Goal: Task Accomplishment & Management: Complete application form

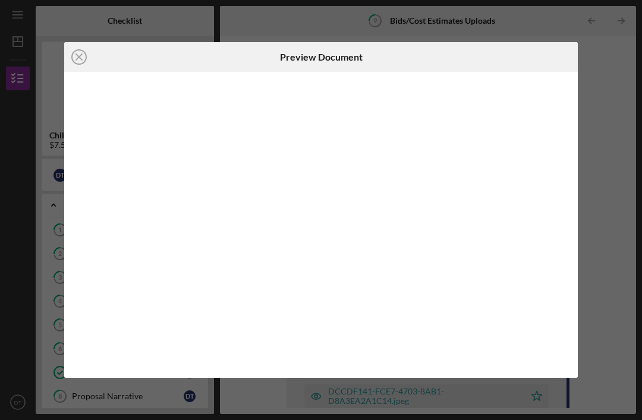
scroll to position [38, 0]
click at [73, 59] on icon "Icon/Close" at bounding box center [79, 57] width 30 height 30
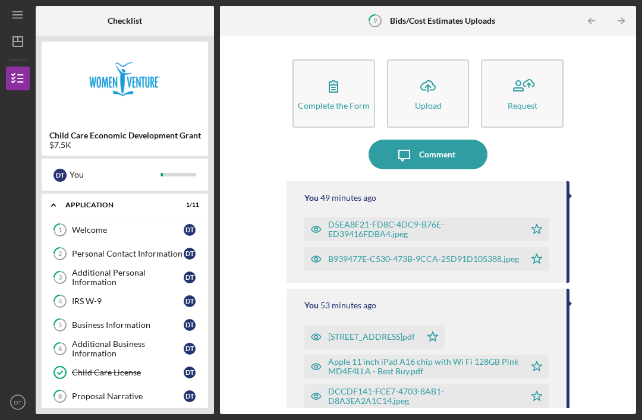
click at [438, 254] on div "B939477E-C530-473B-9CCA-25D91D105388.jpeg" at bounding box center [423, 259] width 191 height 10
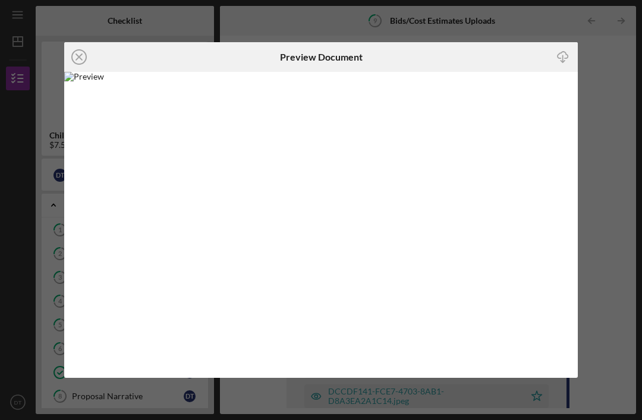
click at [88, 70] on icon "Icon/Close" at bounding box center [79, 57] width 30 height 30
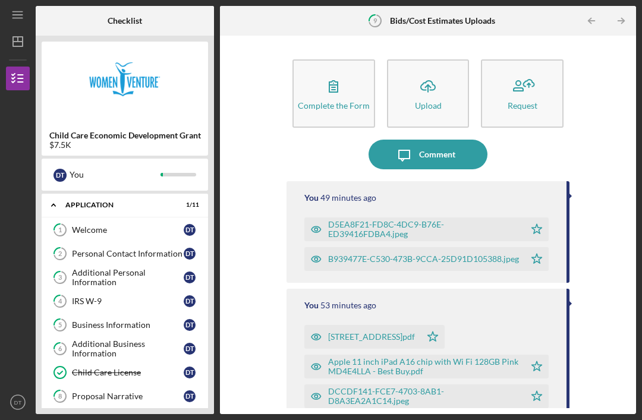
scroll to position [38, 0]
click at [421, 71] on icon "Icon/Upload" at bounding box center [428, 86] width 30 height 30
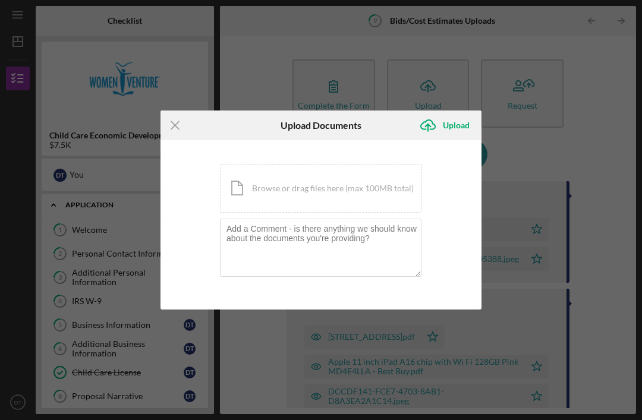
click at [308, 185] on div "Icon/Document Browse or drag files here (max 100MB total) Tap to choose files o…" at bounding box center [321, 188] width 202 height 49
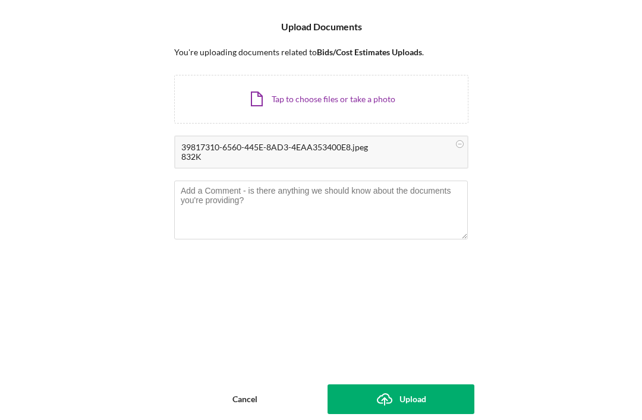
scroll to position [38, 0]
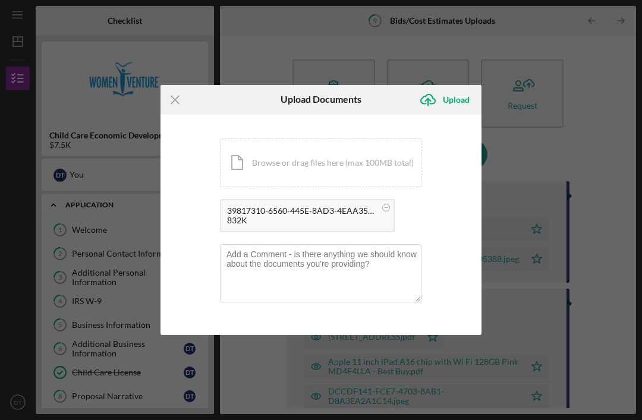
click at [449, 102] on div "Upload" at bounding box center [456, 100] width 27 height 24
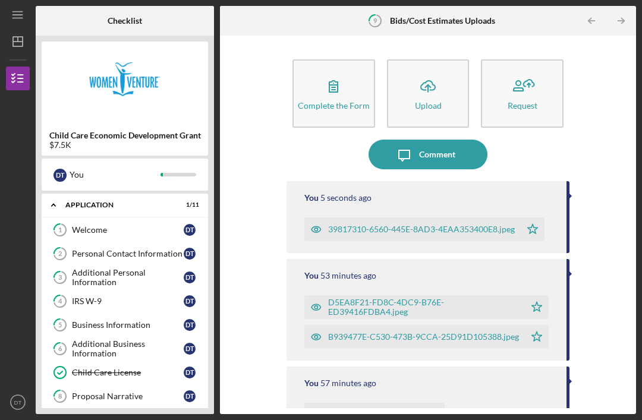
click at [435, 71] on icon "Icon/Upload" at bounding box center [428, 86] width 30 height 30
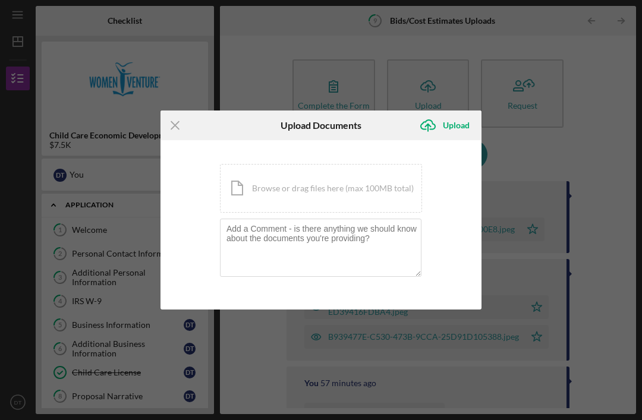
click at [353, 197] on div "Icon/Document Browse or drag files here (max 100MB total) Tap to choose files o…" at bounding box center [321, 188] width 202 height 49
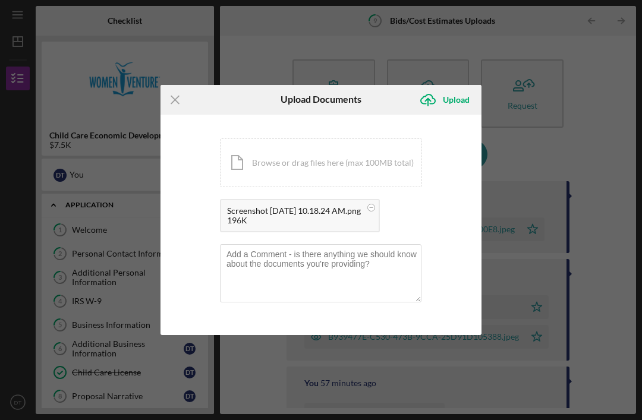
click at [178, 94] on icon "Icon/Menu Close" at bounding box center [175, 100] width 30 height 30
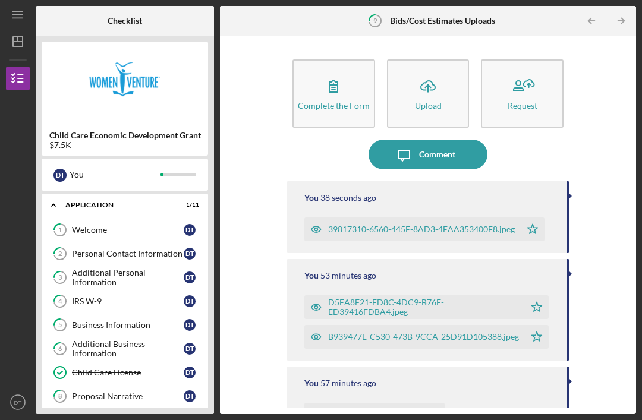
click at [422, 71] on icon "Icon/Upload" at bounding box center [428, 86] width 30 height 30
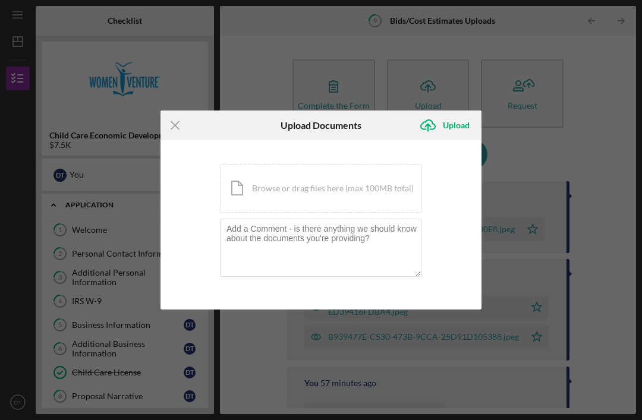
click at [307, 173] on div "Icon/Document Browse or drag files here (max 100MB total) Tap to choose files o…" at bounding box center [321, 188] width 202 height 49
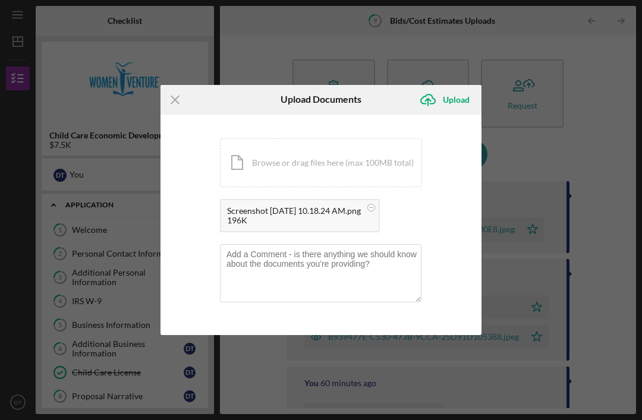
click at [452, 97] on div "Upload" at bounding box center [456, 100] width 27 height 24
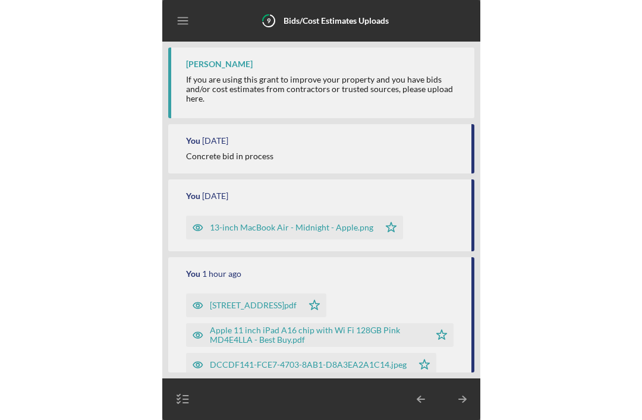
scroll to position [38, 0]
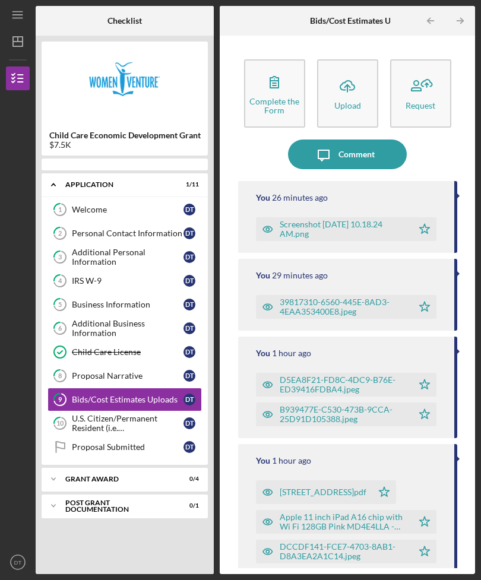
scroll to position [38, 0]
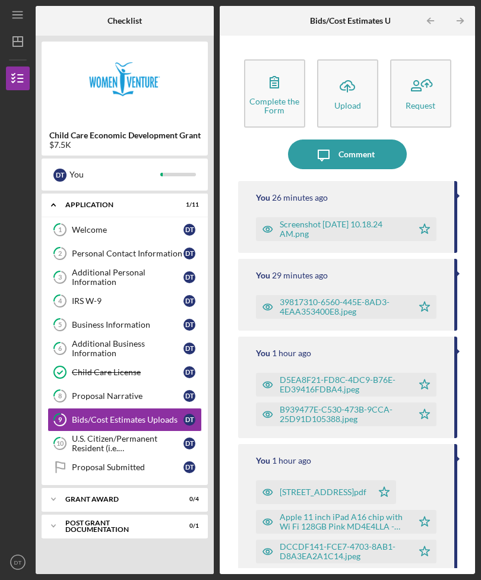
click at [349, 71] on icon "Icon/Upload" at bounding box center [348, 86] width 30 height 30
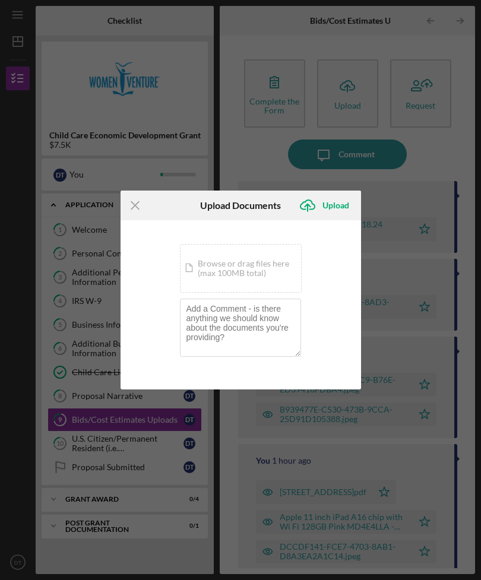
click at [231, 266] on div "Icon/Document Browse or drag files here (max 100MB total) Tap to choose files o…" at bounding box center [241, 268] width 122 height 49
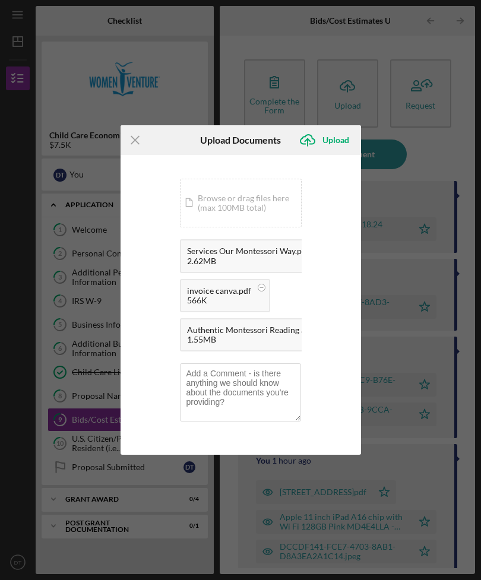
click at [338, 138] on div "Upload" at bounding box center [336, 140] width 27 height 24
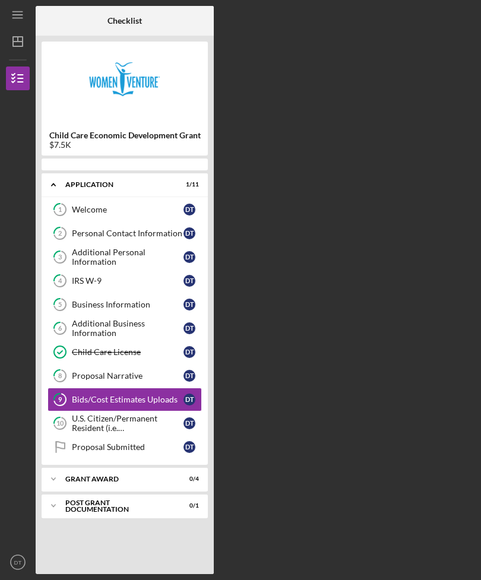
scroll to position [38, 0]
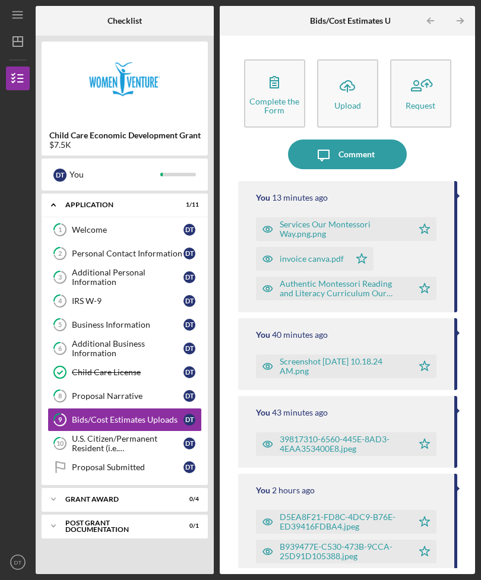
click at [346, 71] on icon "Icon/Upload" at bounding box center [348, 86] width 30 height 30
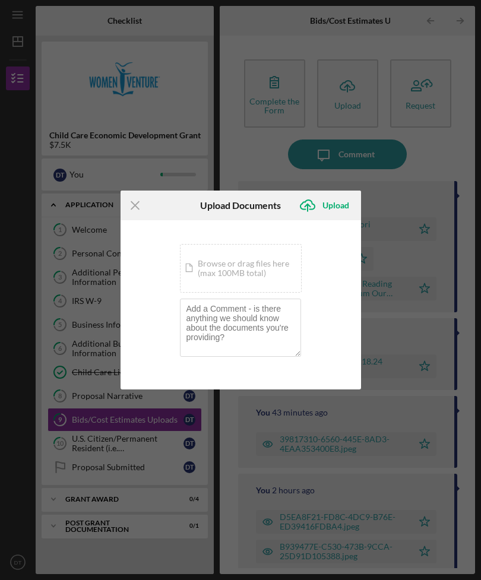
click at [256, 270] on div "Icon/Document Browse or drag files here (max 100MB total) Tap to choose files o…" at bounding box center [241, 268] width 122 height 49
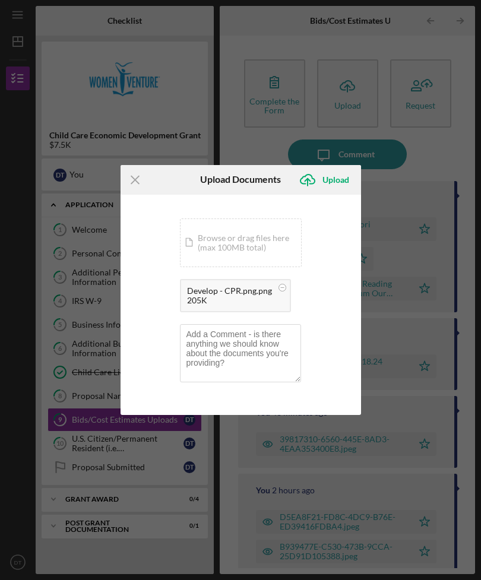
click at [334, 181] on div "Upload" at bounding box center [336, 180] width 27 height 24
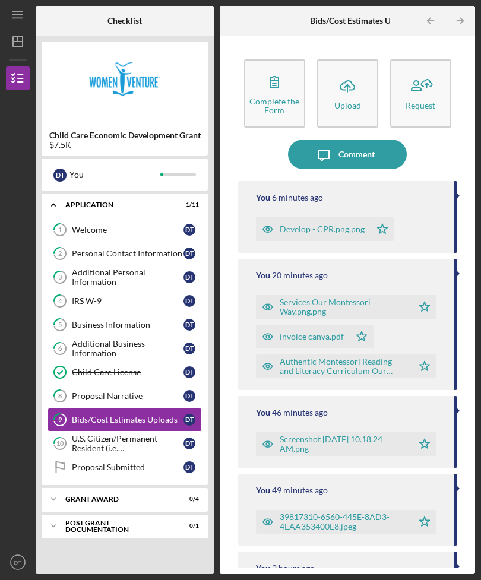
click at [359, 71] on icon "Icon/Upload" at bounding box center [348, 86] width 30 height 30
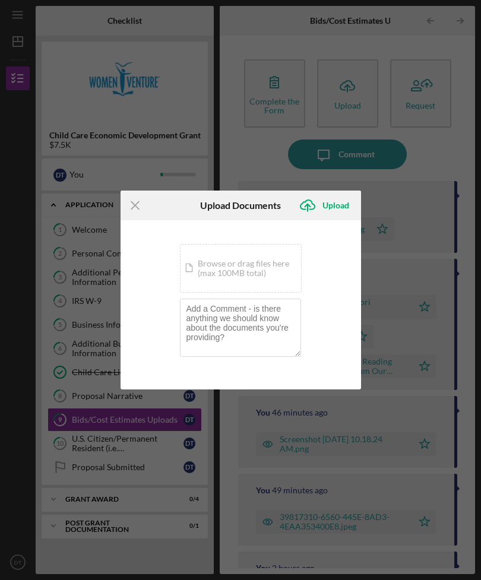
click at [262, 271] on div "Icon/Document Browse or drag files here (max 100MB total) Tap to choose files o…" at bounding box center [241, 268] width 122 height 49
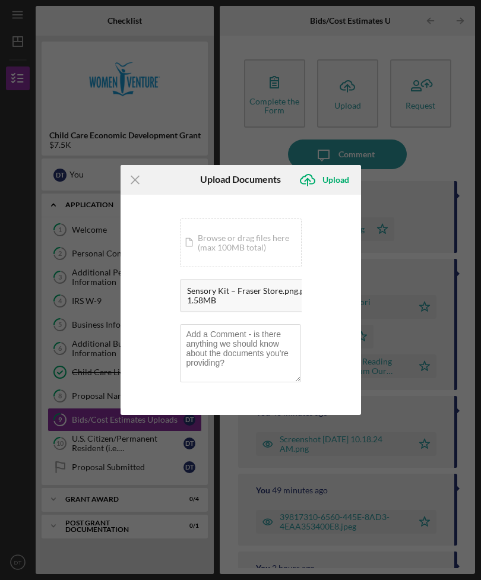
click at [312, 179] on icon "submit" at bounding box center [308, 179] width 14 height 9
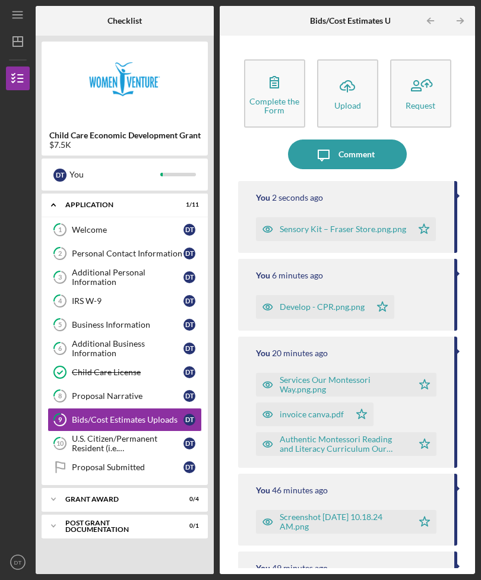
click at [135, 392] on div "Proposal Narrative" at bounding box center [128, 397] width 112 height 10
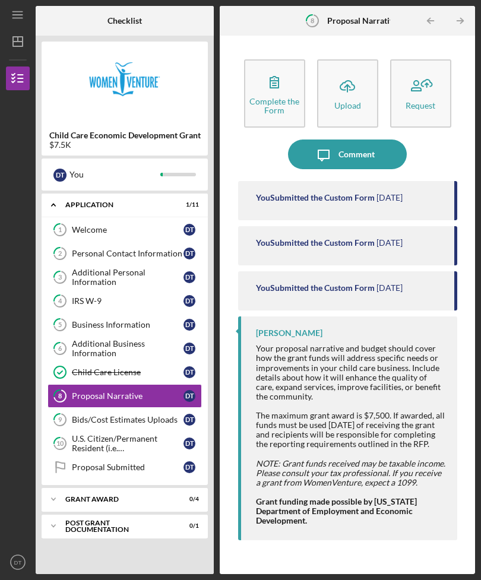
click at [396, 499] on div "[PERSON_NAME] Your proposal narrative and budget should cover how the grant fun…" at bounding box center [347, 429] width 219 height 224
click at [276, 97] on div "Complete the Form" at bounding box center [274, 106] width 59 height 18
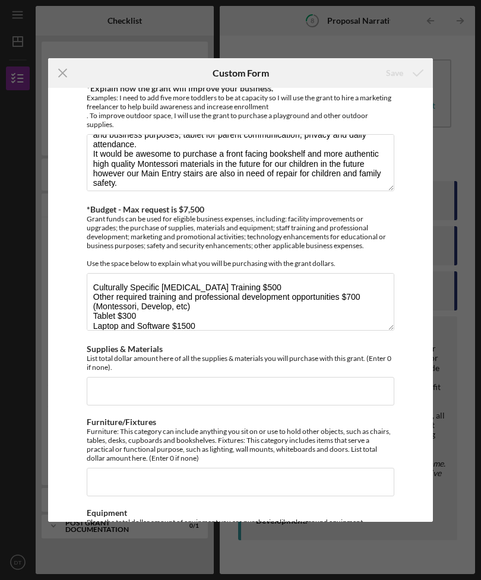
scroll to position [80, 0]
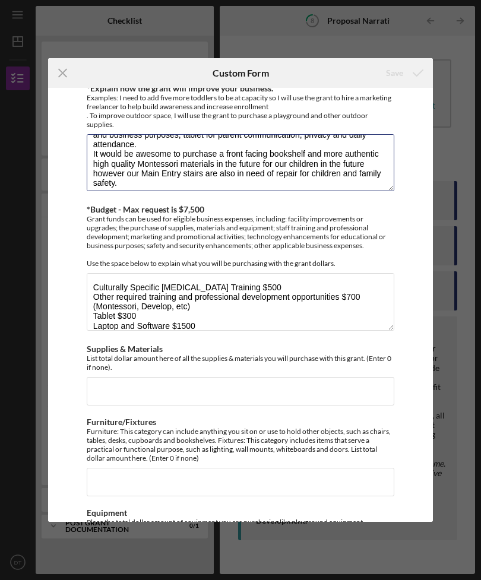
click at [179, 187] on textarea "To meet licensing standards I need to sand and stain the back porch and would l…" at bounding box center [241, 162] width 308 height 57
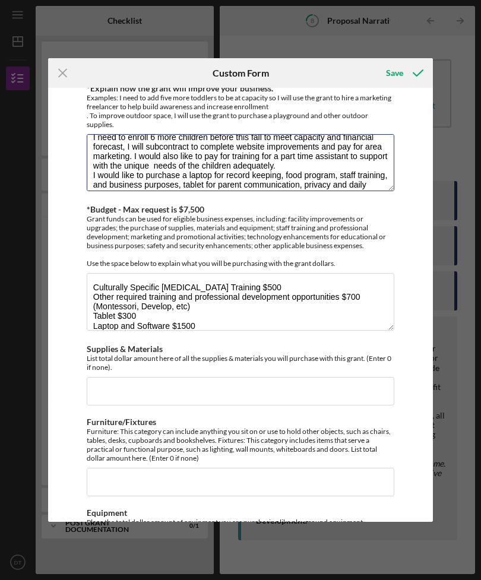
scroll to position [0, 0]
type textarea "To meet licensing standards I need to sand and stain the back porch and would l…"
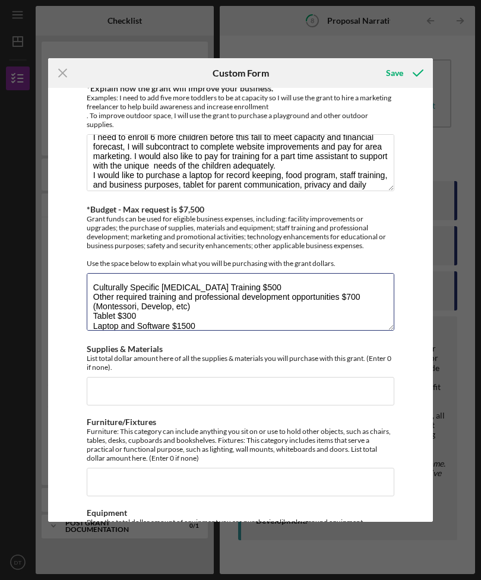
click at [98, 293] on textarea "Culturally Specific [MEDICAL_DATA] Training $500 Other required training and pr…" at bounding box center [241, 301] width 308 height 57
click at [97, 292] on textarea "Culturally Specific [MEDICAL_DATA] Training $500 Other required training and pr…" at bounding box center [241, 301] width 308 height 57
click at [103, 286] on textarea "Culturally Specific [MEDICAL_DATA] Training $500 Other required training and pr…" at bounding box center [241, 301] width 308 height 57
click at [101, 286] on textarea "Culturally Specific [MEDICAL_DATA] Training $500 Other required training and pr…" at bounding box center [241, 301] width 308 height 57
click at [112, 284] on textarea "Culturally Specific [MEDICAL_DATA] Training $500 Other required training and pr…" at bounding box center [241, 301] width 308 height 57
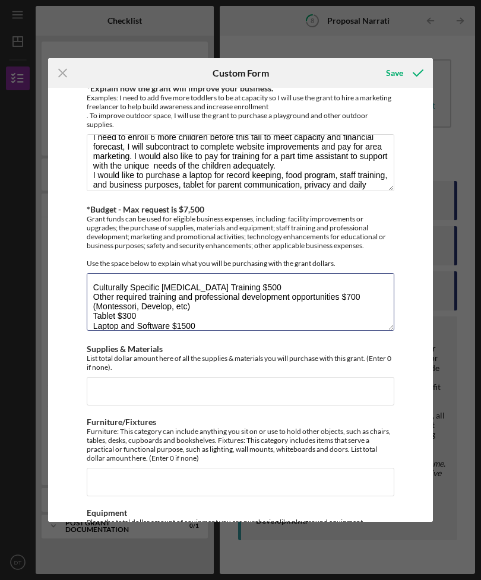
click at [111, 284] on textarea "Culturally Specific [MEDICAL_DATA] Training $500 Other required training and pr…" at bounding box center [241, 301] width 308 height 57
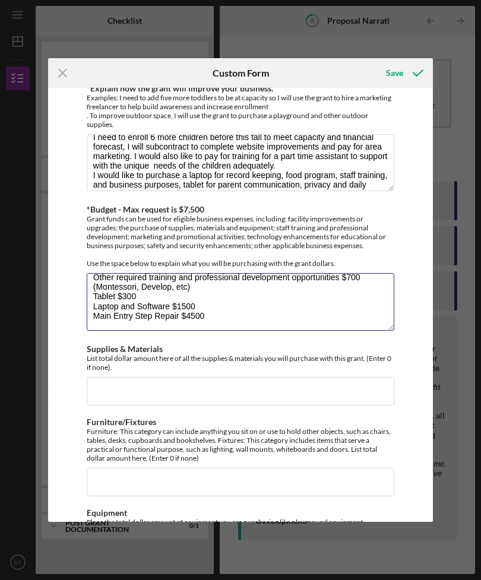
scroll to position [29, 0]
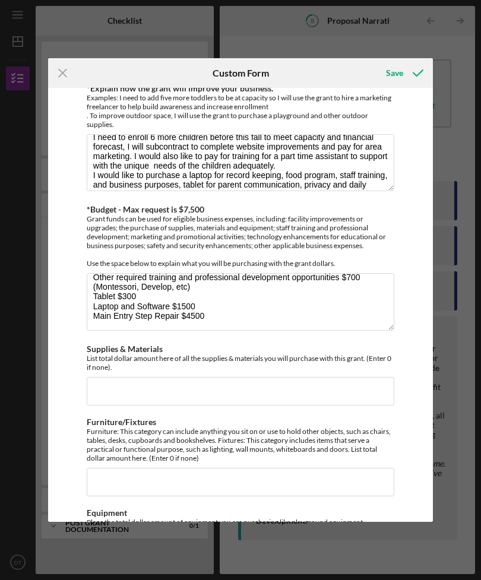
click at [347, 355] on div "List total dollar amount here of all the supplies & materials you will purchase…" at bounding box center [241, 363] width 308 height 18
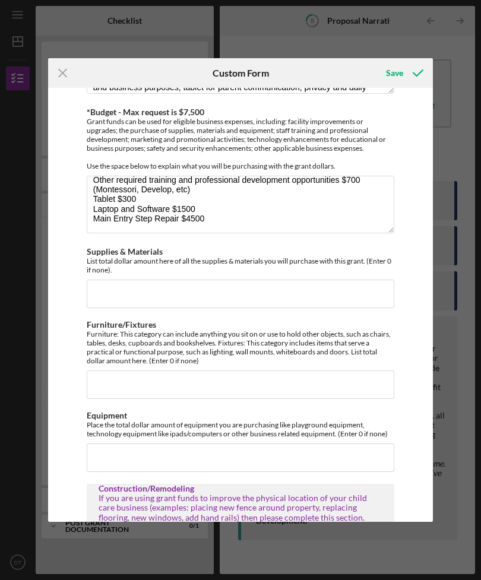
scroll to position [324, 0]
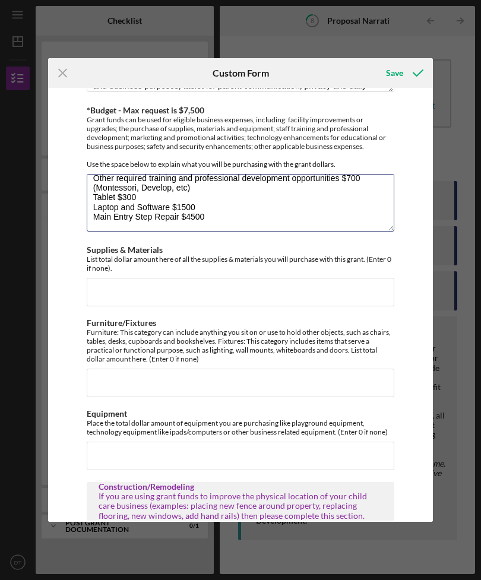
click at [236, 209] on textarea "Culturally Specific [MEDICAL_DATA] Training $500 Other required training and pr…" at bounding box center [241, 202] width 308 height 57
click at [233, 198] on textarea "Culturally Specific [MEDICAL_DATA] Training $500 Other required training and pr…" at bounding box center [241, 202] width 308 height 57
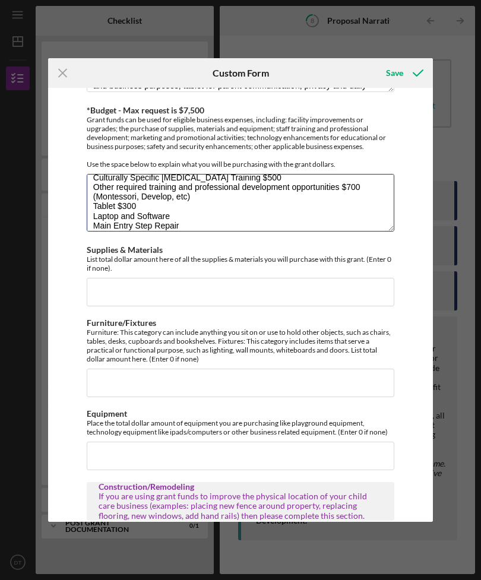
scroll to position [11, 0]
click at [152, 211] on textarea "Culturally Specific [MEDICAL_DATA] Training $500 Other required training and pr…" at bounding box center [241, 202] width 308 height 57
click at [250, 216] on textarea "Culturally Specific [MEDICAL_DATA] Training $500 Other required training and pr…" at bounding box center [241, 202] width 308 height 57
click at [145, 206] on textarea "Culturally Specific [MEDICAL_DATA] Training $500 Other required training and pr…" at bounding box center [241, 202] width 308 height 57
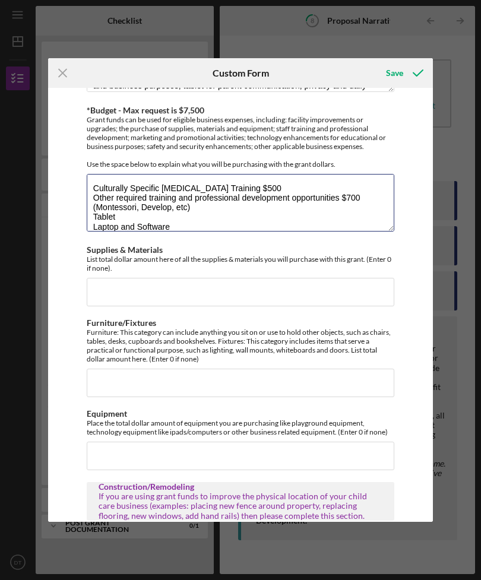
scroll to position [0, 0]
click at [265, 185] on textarea "Culturally Specific [MEDICAL_DATA] Training $500 Other required training and pr…" at bounding box center [241, 202] width 308 height 57
click at [368, 201] on textarea "Culturally Specific [MEDICAL_DATA] Training Other required training and profess…" at bounding box center [241, 202] width 308 height 57
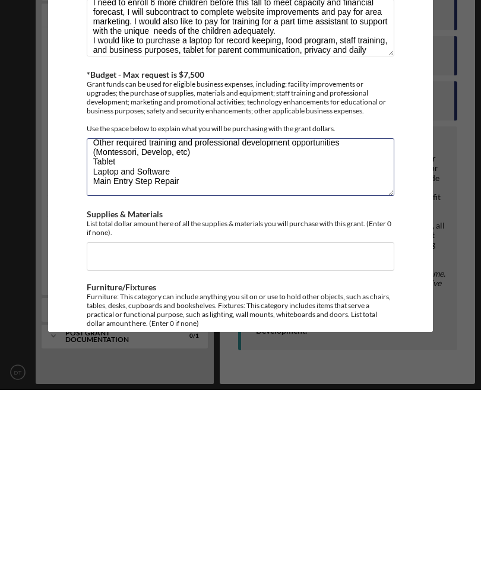
scroll to position [185, 0]
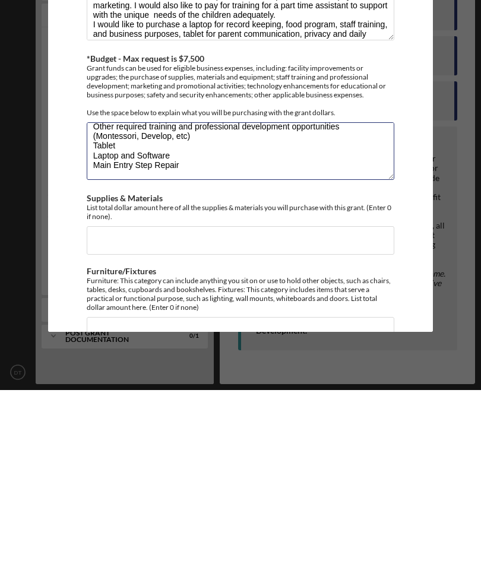
type textarea "Culturally Specific [MEDICAL_DATA] Training Other required training and profess…"
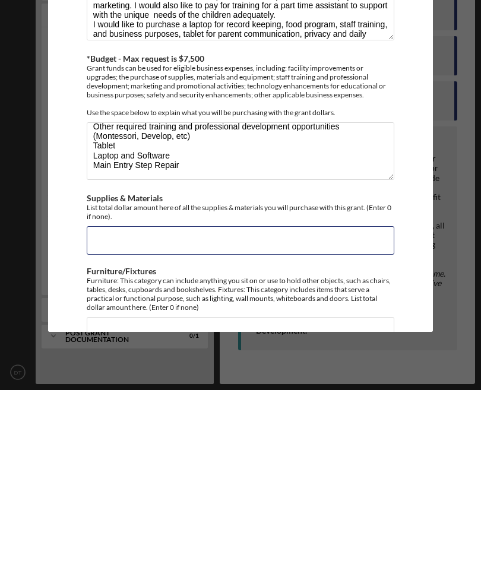
click at [115, 416] on input "Supplies & Materials" at bounding box center [241, 430] width 308 height 29
paste input "$2,441,033,085,170,197"
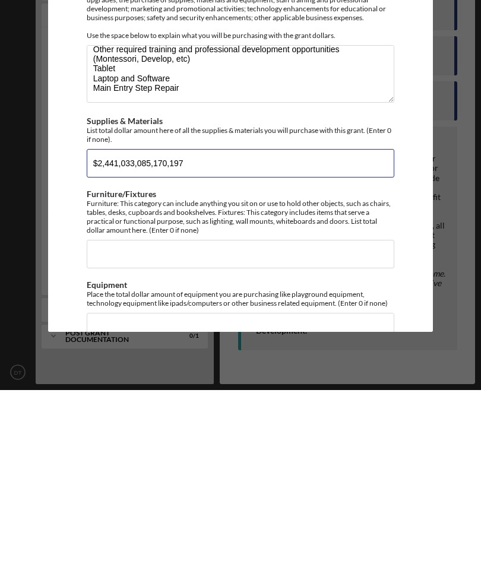
scroll to position [264, 0]
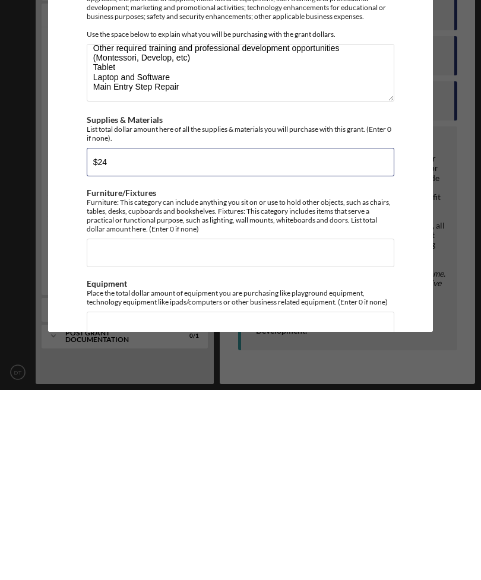
type input "$2"
type input "$7,500"
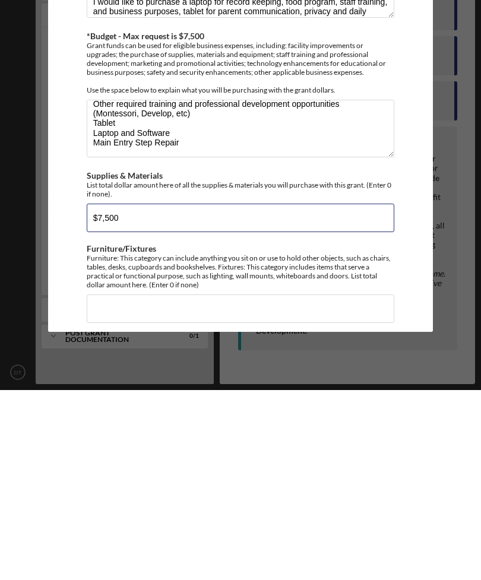
scroll to position [207, 0]
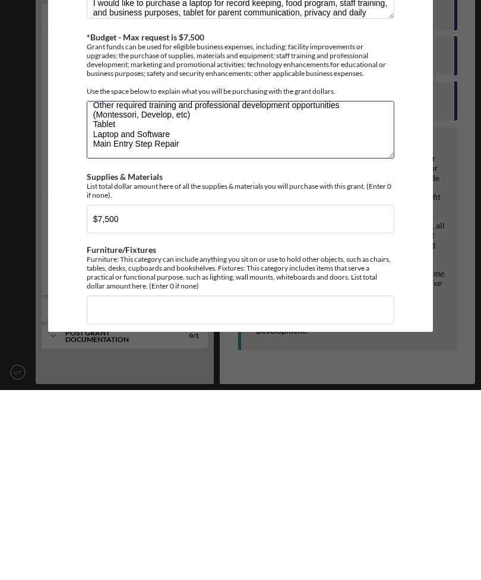
click at [190, 291] on textarea "Culturally Specific [MEDICAL_DATA] Training Other required training and profess…" at bounding box center [241, 319] width 308 height 57
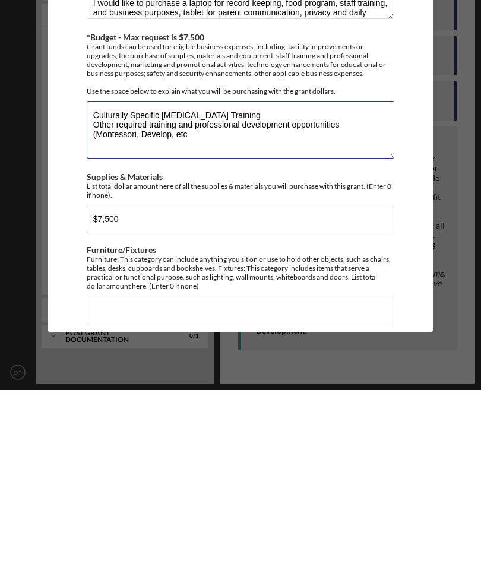
scroll to position [0, 0]
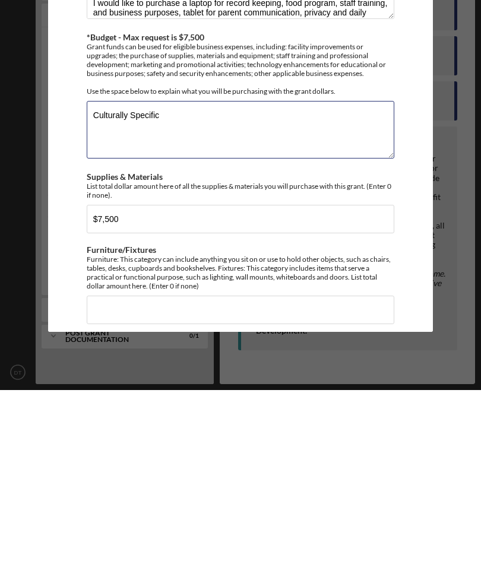
type textarea "Culturally"
click at [107, 291] on textarea "*Budget - Max request is $7,500" at bounding box center [241, 319] width 308 height 57
paste textarea "[MEDICAL_DATA] Training Conference Replay and Notes 244 10 Sensory Bags $330 ✅o…"
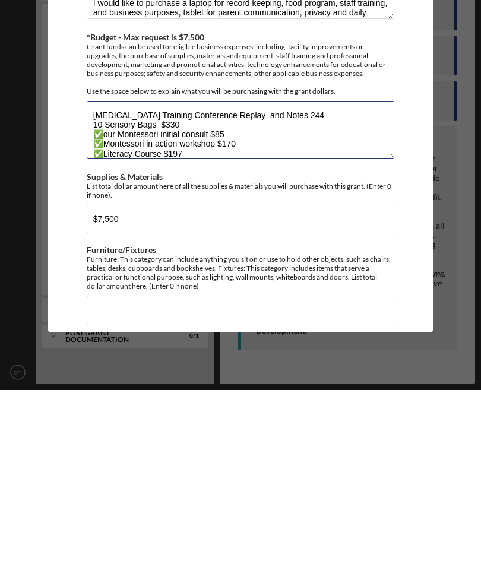
scroll to position [95, 0]
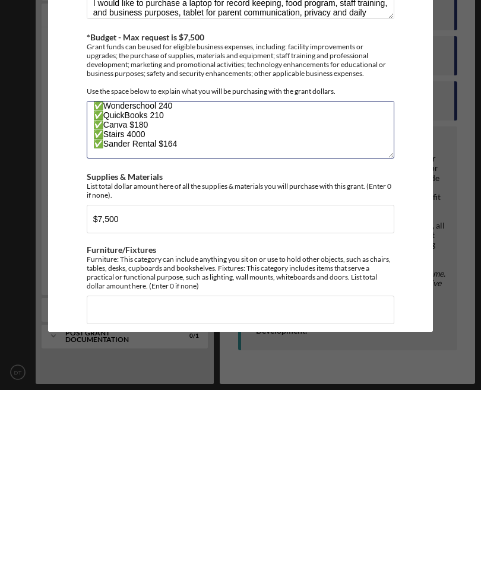
click at [109, 291] on textarea "[MEDICAL_DATA] Training Conference Replay and Notes 244 10 Sensory Bags $330 ✅o…" at bounding box center [241, 319] width 308 height 57
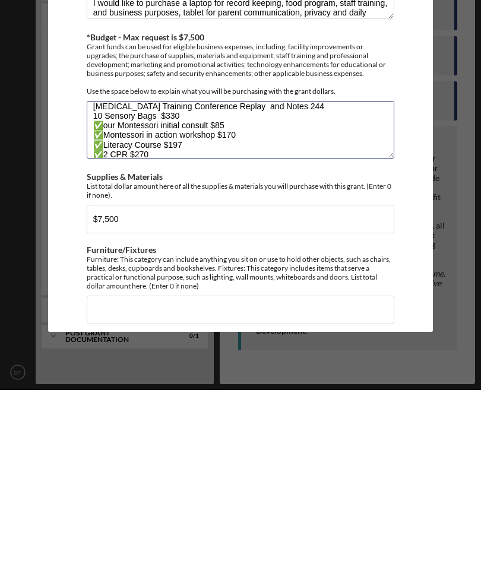
scroll to position [10, 0]
click at [231, 291] on textarea "[MEDICAL_DATA] Training Conference Replay and Notes 244 10 Sensory Bags $330 ✅o…" at bounding box center [241, 319] width 308 height 57
click at [106, 291] on textarea "[MEDICAL_DATA] Training Conference Replay and Notes 244 10 Sensory Bags $330 ✅o…" at bounding box center [241, 319] width 308 height 57
click at [110, 291] on textarea "[MEDICAL_DATA] Training Conference Replay and Notes 244 10 Sensory Bags $330 ou…" at bounding box center [241, 319] width 308 height 57
click at [111, 291] on textarea "[MEDICAL_DATA] Training Conference Replay and Notes 244 10 Sensory Bags $330 ou…" at bounding box center [241, 319] width 308 height 57
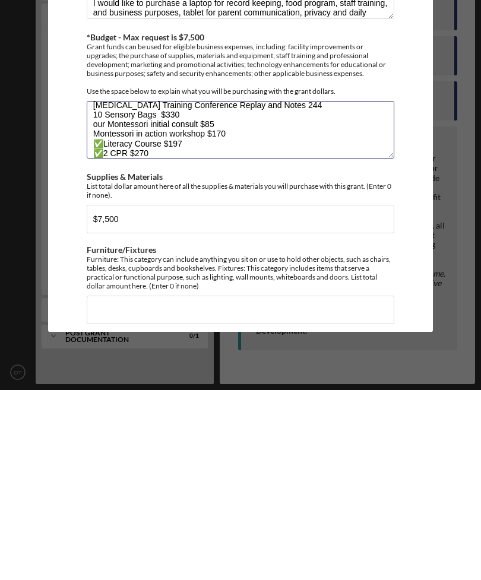
click at [108, 291] on textarea "[MEDICAL_DATA] Training Conference Replay and Notes 244 10 Sensory Bags $330 ou…" at bounding box center [241, 319] width 308 height 57
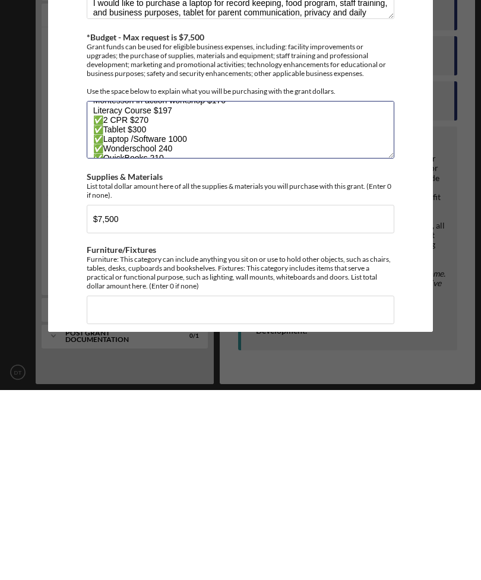
scroll to position [46, 0]
click at [110, 291] on textarea "[MEDICAL_DATA] Training Conference Replay and Notes 244 10 Sensory Bags $330 ou…" at bounding box center [241, 319] width 308 height 57
click at [105, 291] on textarea "[MEDICAL_DATA] Training Conference Replay and Notes 244 10 Sensory Bags $330 ou…" at bounding box center [241, 319] width 308 height 57
click at [109, 291] on textarea "[MEDICAL_DATA] Training Conference Replay and Notes 244 10 Sensory Bags $330 ou…" at bounding box center [241, 319] width 308 height 57
click at [106, 291] on textarea "[MEDICAL_DATA] Training Conference Replay and Notes 244 10 Sensory Bags $330 ou…" at bounding box center [241, 319] width 308 height 57
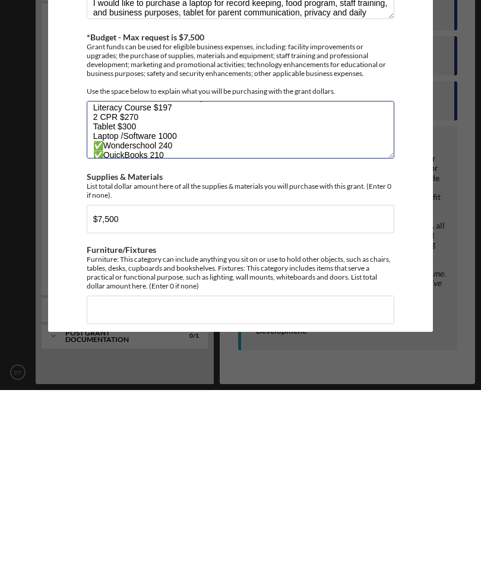
click at [153, 291] on textarea "[MEDICAL_DATA] Training Conference Replay and Notes 244 10 Sensory Bags $330 ou…" at bounding box center [241, 319] width 308 height 57
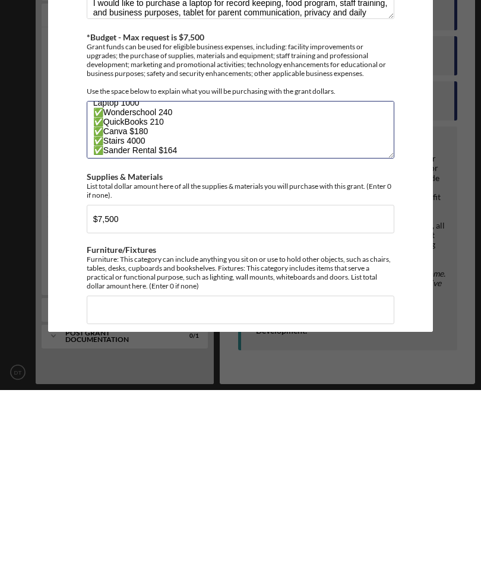
scroll to position [81, 0]
click at [103, 291] on textarea "[MEDICAL_DATA] Training Conference Replay and Notes 244 10 Sensory Bags $330 ou…" at bounding box center [241, 319] width 308 height 57
click at [109, 291] on textarea "[MEDICAL_DATA] Training Conference Replay and Notes 244 10 Sensory Bags $330 ou…" at bounding box center [241, 319] width 308 height 57
click at [108, 291] on textarea "[MEDICAL_DATA] Training Conference Replay and Notes 244 10 Sensory Bags $330 ou…" at bounding box center [241, 319] width 308 height 57
click at [109, 291] on textarea "[MEDICAL_DATA] Training Conference Replay and Notes 244 10 Sensory Bags $330 ou…" at bounding box center [241, 319] width 308 height 57
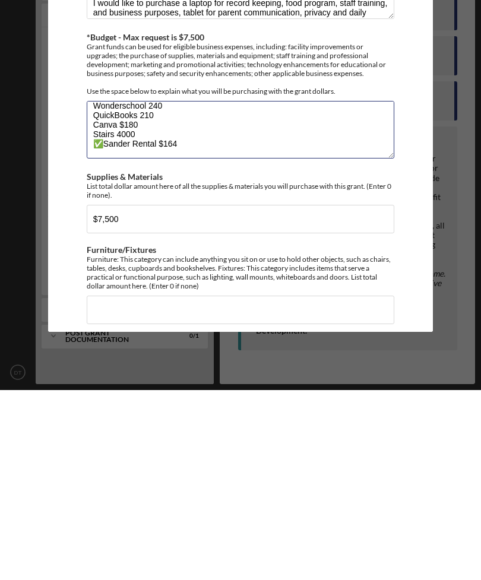
scroll to position [95, 0]
click at [115, 291] on textarea "[MEDICAL_DATA] Training Conference Replay and Notes 244 10 Sensory Bags $330 ou…" at bounding box center [241, 319] width 308 height 57
click at [103, 291] on textarea "[MEDICAL_DATA] Training Conference Replay and Notes 244 10 Sensory Bags $330 ou…" at bounding box center [241, 319] width 308 height 57
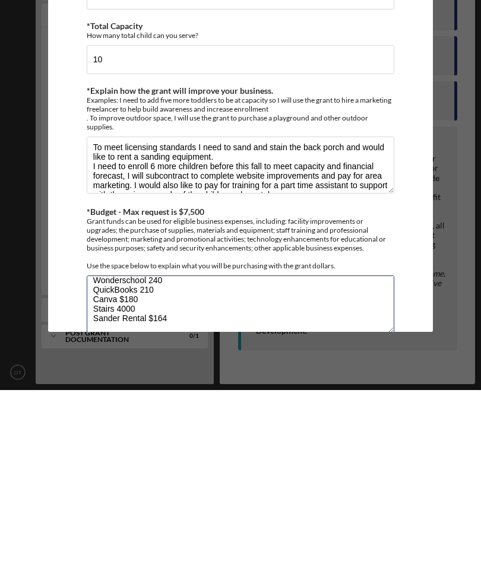
scroll to position [4, 0]
type textarea "[MEDICAL_DATA] Training Conference Replay and Notes 244 10 Sensory Bags $330 ou…"
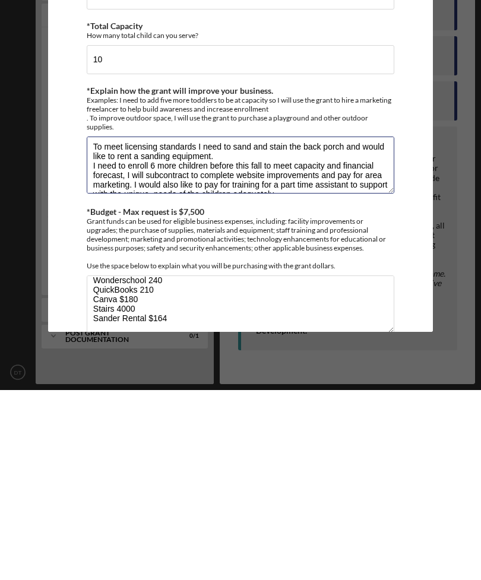
click at [140, 327] on textarea "To meet licensing standards I need to sand and stain the back porch and would l…" at bounding box center [241, 355] width 308 height 57
click at [145, 327] on textarea "To meet licensing standards I need to sand and stain the back porch and would l…" at bounding box center [241, 355] width 308 height 57
click at [190, 327] on textarea "To meet licensing standards I need to sand and stain the back porch and would l…" at bounding box center [241, 355] width 308 height 57
click at [198, 327] on textarea "To meet licensing standards I need to sand and stain the back porch and would l…" at bounding box center [241, 355] width 308 height 57
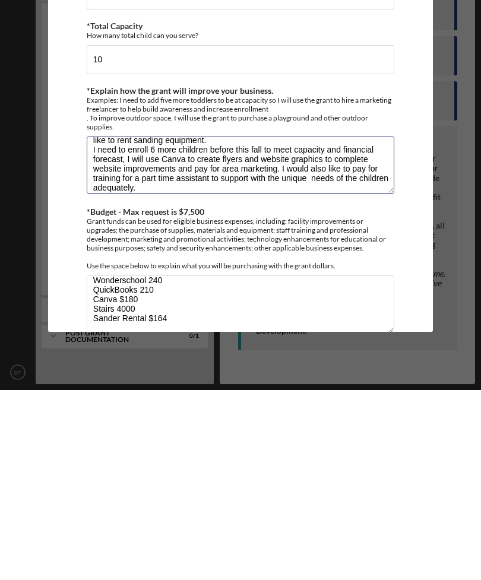
scroll to position [21, 0]
click at [211, 327] on textarea "To meet licensing standards I need to sand and stain the back porch and would l…" at bounding box center [241, 355] width 308 height 57
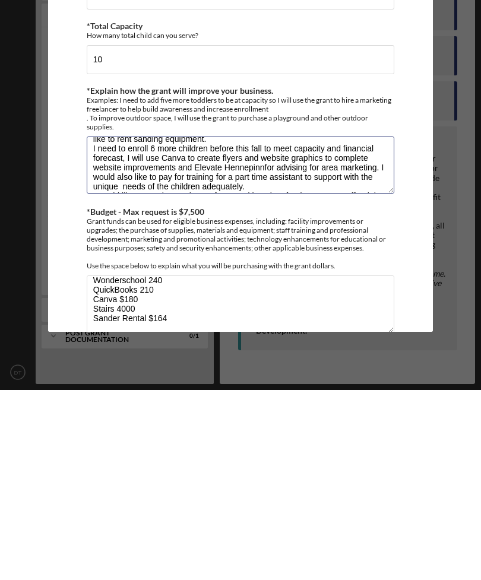
click at [267, 327] on textarea "To meet licensing standards I need to sand and stain the back porch and would l…" at bounding box center [241, 355] width 308 height 57
click at [326, 327] on textarea "To meet licensing standards I need to sand and stain the back porch and would l…" at bounding box center [241, 355] width 308 height 57
click at [127, 327] on textarea "To meet licensing standards I need to sand and stain the back porch and would l…" at bounding box center [241, 355] width 308 height 57
click at [191, 327] on textarea "To meet licensing standards I need to sand and stain the back porch and would l…" at bounding box center [241, 355] width 308 height 57
click at [185, 327] on textarea "To meet licensing standards I need to sand and stain the back porch and would l…" at bounding box center [241, 355] width 308 height 57
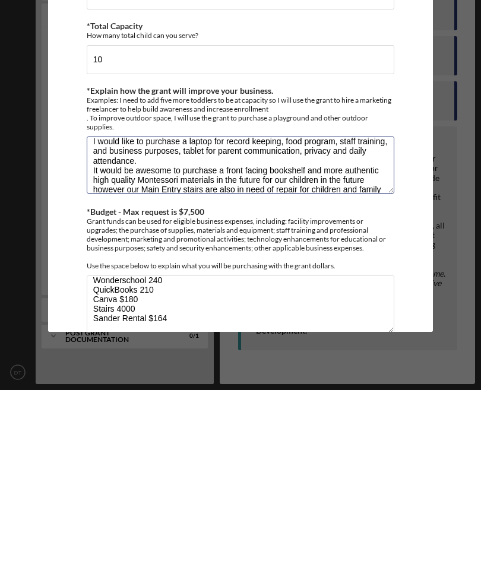
scroll to position [97, 0]
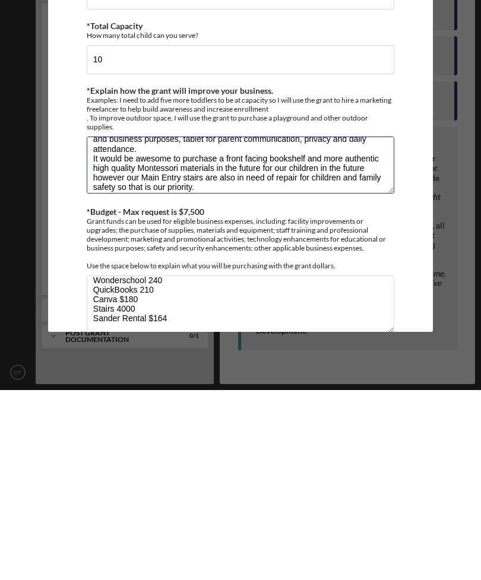
click at [292, 327] on textarea "To meet licensing standards I need to sand and stain the back porch and would l…" at bounding box center [241, 355] width 308 height 57
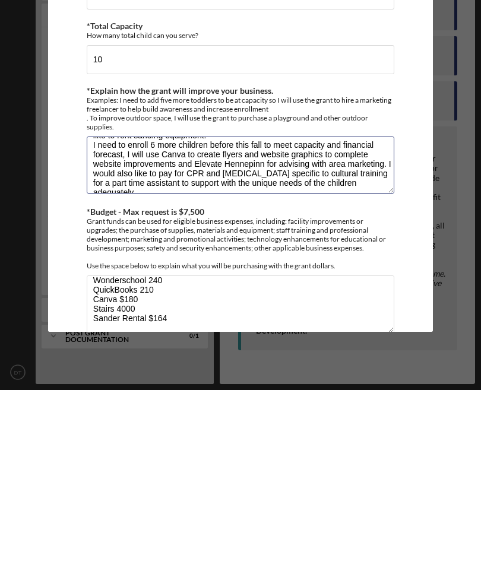
scroll to position [26, 0]
click at [263, 327] on textarea "To meet licensing standards I need to sand and stain the back porch and would l…" at bounding box center [241, 355] width 308 height 57
click at [378, 327] on textarea "To meet licensing standards I need to sand and stain the back porch and would l…" at bounding box center [241, 355] width 308 height 57
click at [374, 327] on textarea "To meet licensing standards I need to sand and stain the back porch and would l…" at bounding box center [241, 355] width 308 height 57
click at [378, 327] on textarea "To meet licensing standards I need to sand and stain the back porch and would l…" at bounding box center [241, 355] width 308 height 57
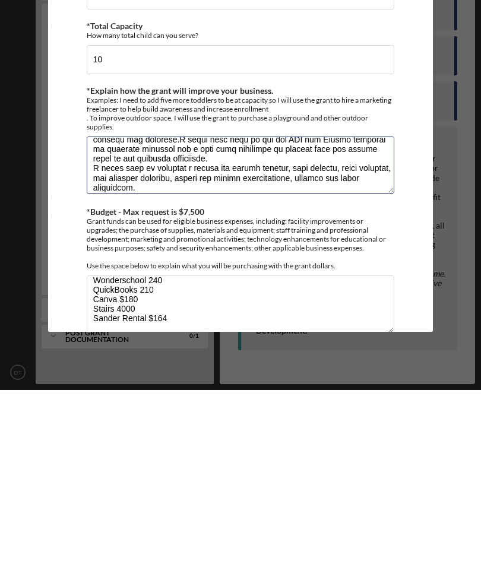
scroll to position [67, 0]
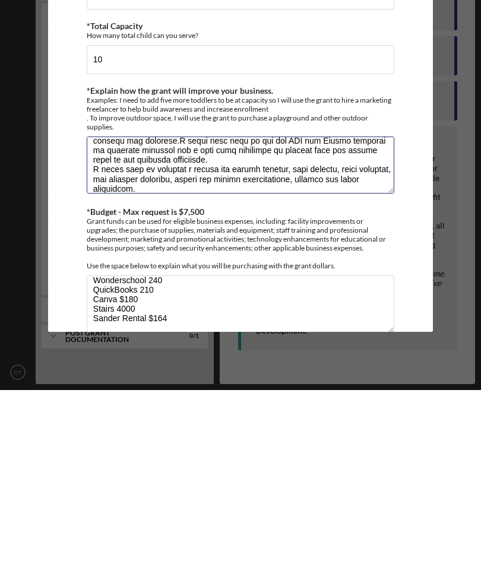
click at [263, 327] on textarea "*Explain how the grant will improve your business." at bounding box center [241, 355] width 308 height 57
click at [187, 327] on textarea "*Explain how the grant will improve your business." at bounding box center [241, 355] width 308 height 57
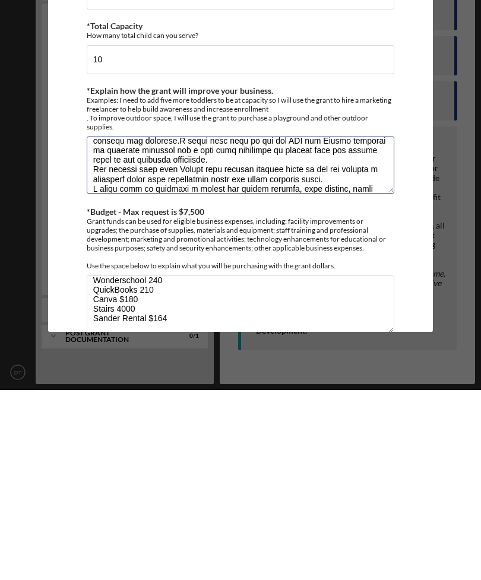
click at [273, 327] on textarea "*Explain how the grant will improve your business." at bounding box center [241, 355] width 308 height 57
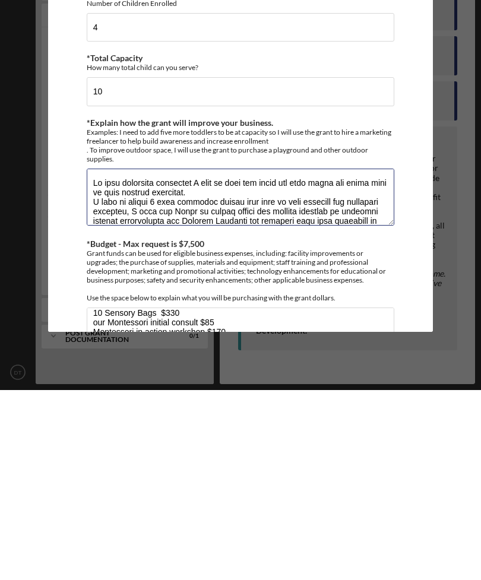
scroll to position [0, 0]
type textarea "To meet licensing standards I need to sand and stain the back porch and would l…"
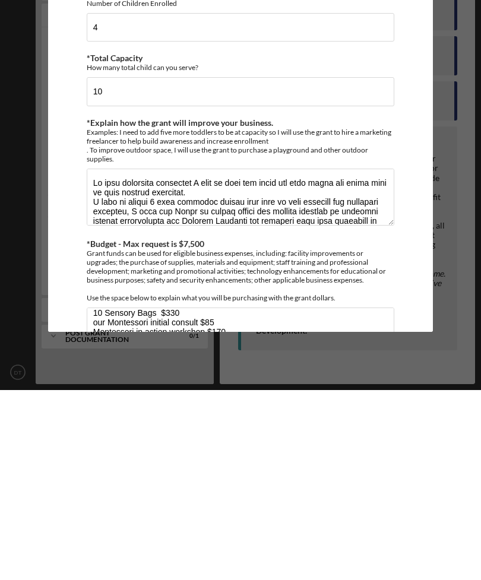
click at [466, 155] on div "Icon/Menu Close Custom Form Save *Briefly describe your child care business Roy…" at bounding box center [240, 290] width 481 height 580
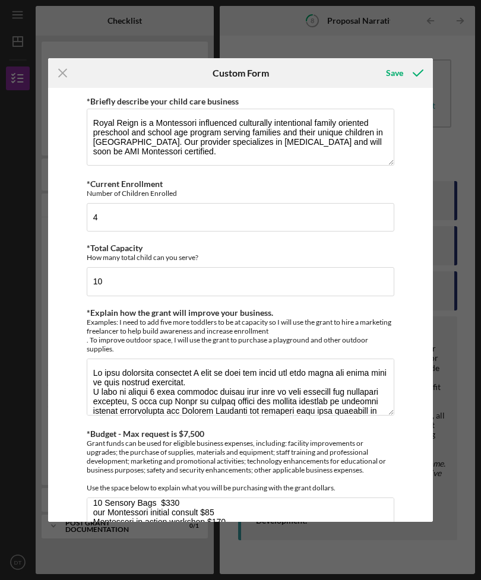
click at [407, 75] on icon "submit" at bounding box center [418, 73] width 30 height 30
